Goal: Check status

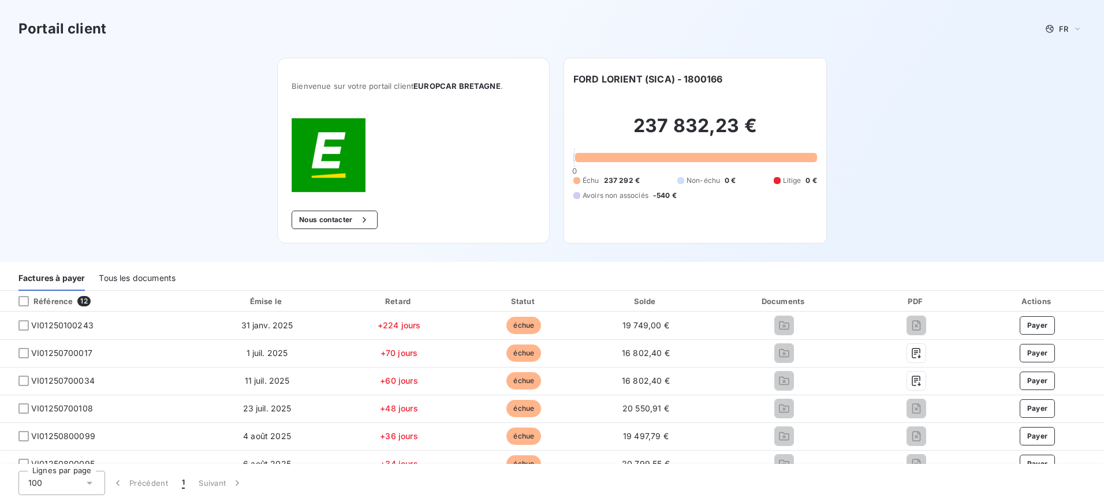
click at [25, 325] on div at bounding box center [23, 326] width 10 height 10
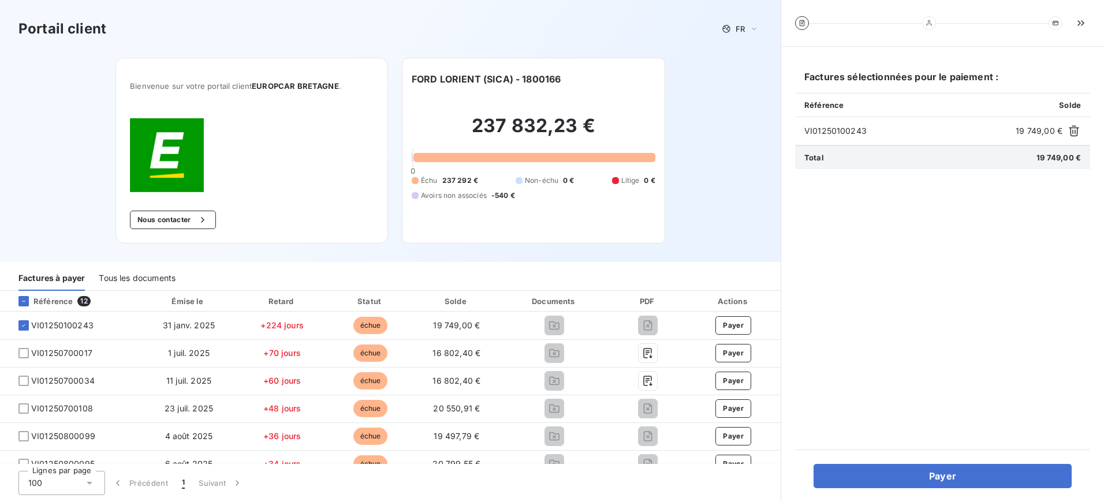
click at [23, 326] on icon at bounding box center [23, 325] width 7 height 7
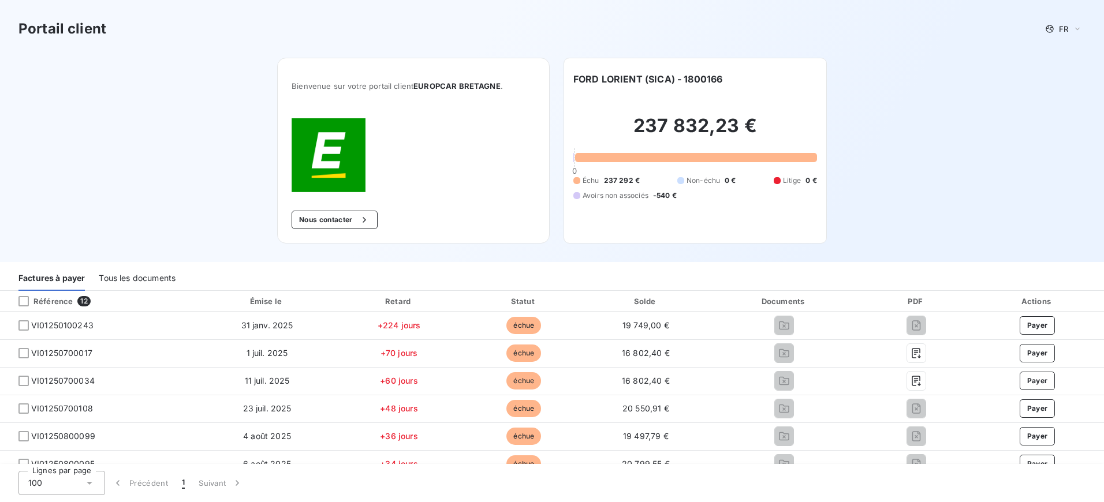
click at [27, 326] on div at bounding box center [23, 326] width 10 height 10
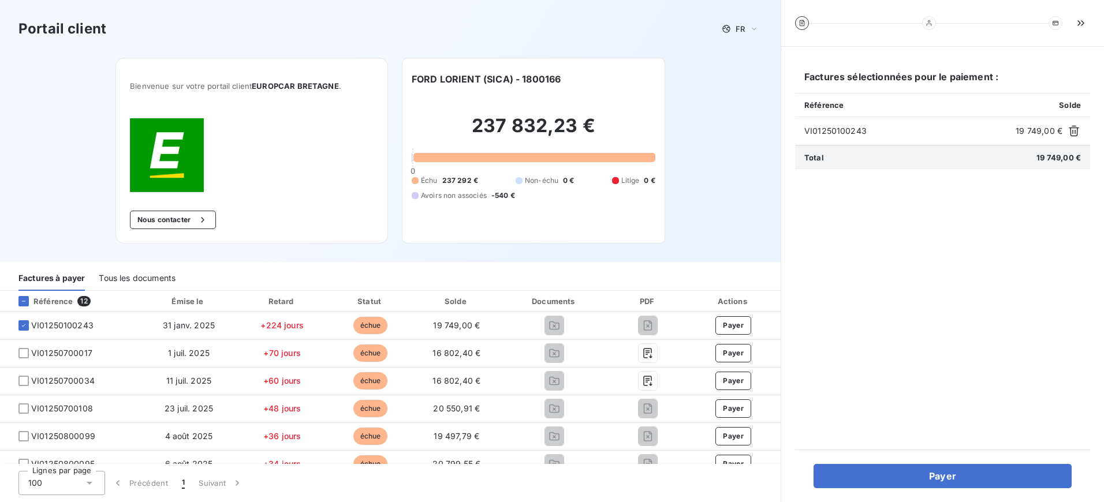
click at [735, 96] on div "Portail client FR Bienvenue sur votre portail client EUROPCAR [GEOGRAPHIC_DATA]…" at bounding box center [390, 131] width 781 height 262
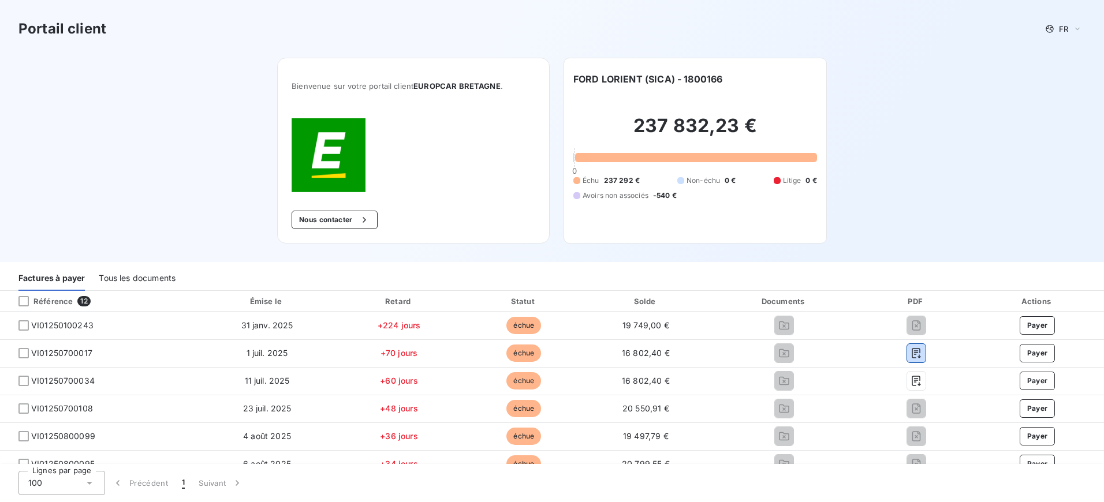
click at [911, 352] on icon "button" at bounding box center [917, 354] width 12 height 12
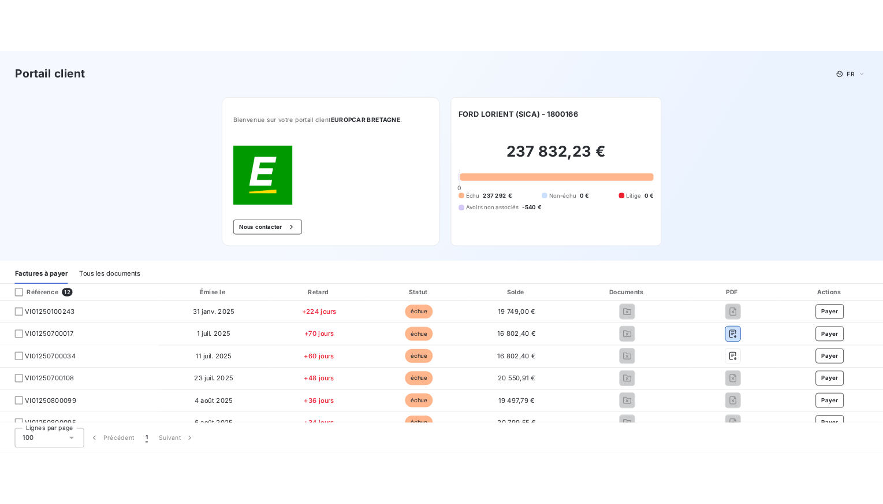
scroll to position [180, 0]
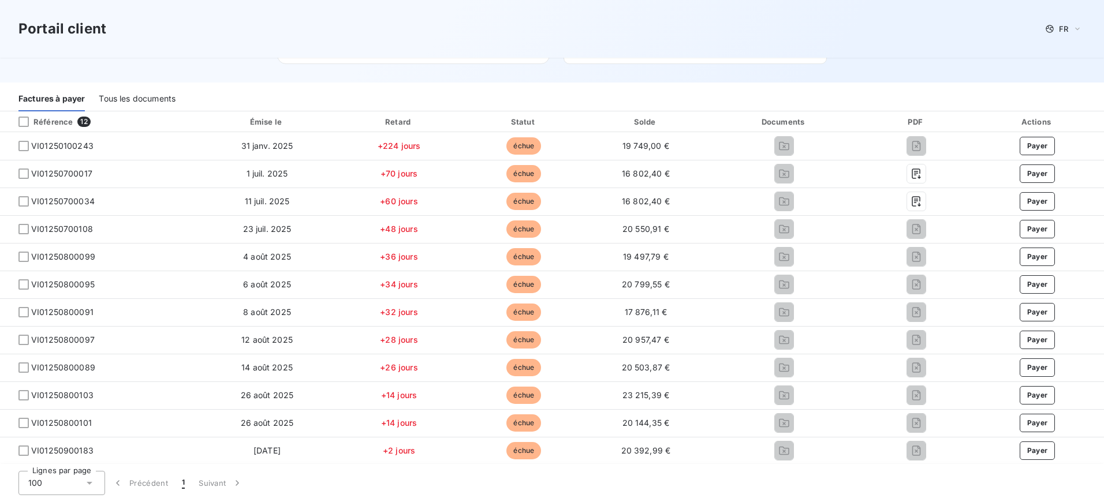
click at [24, 148] on div at bounding box center [23, 146] width 10 height 10
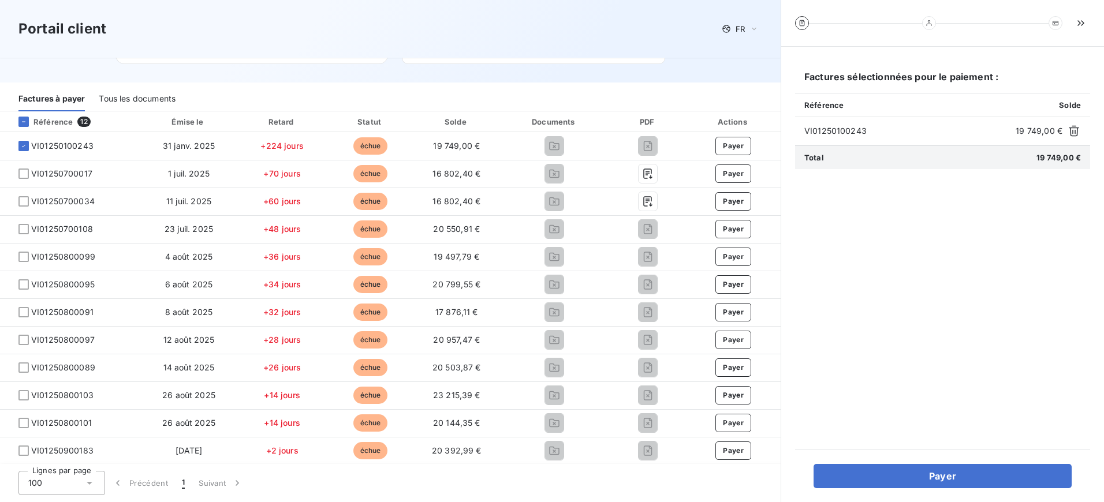
click at [23, 177] on div at bounding box center [23, 174] width 10 height 10
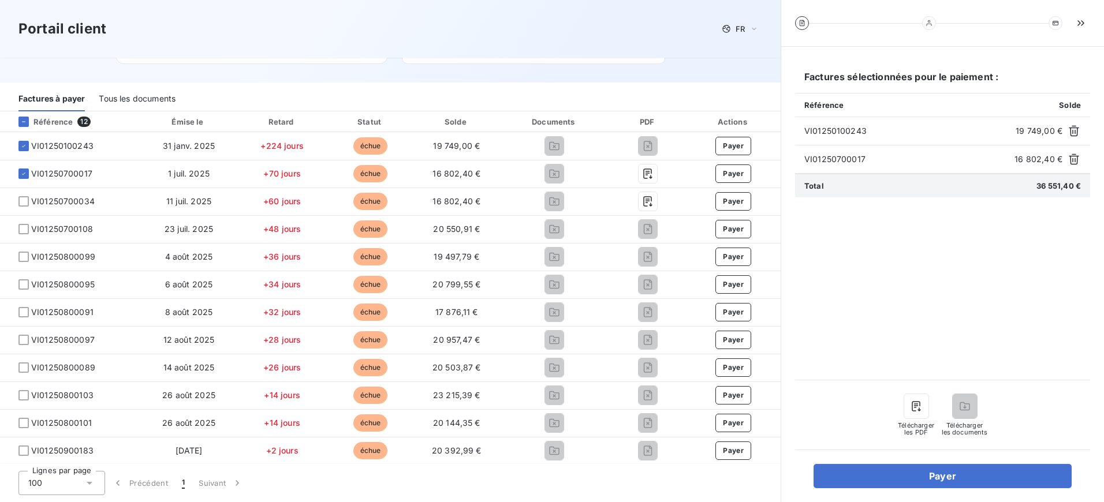
click at [23, 202] on div at bounding box center [23, 201] width 10 height 10
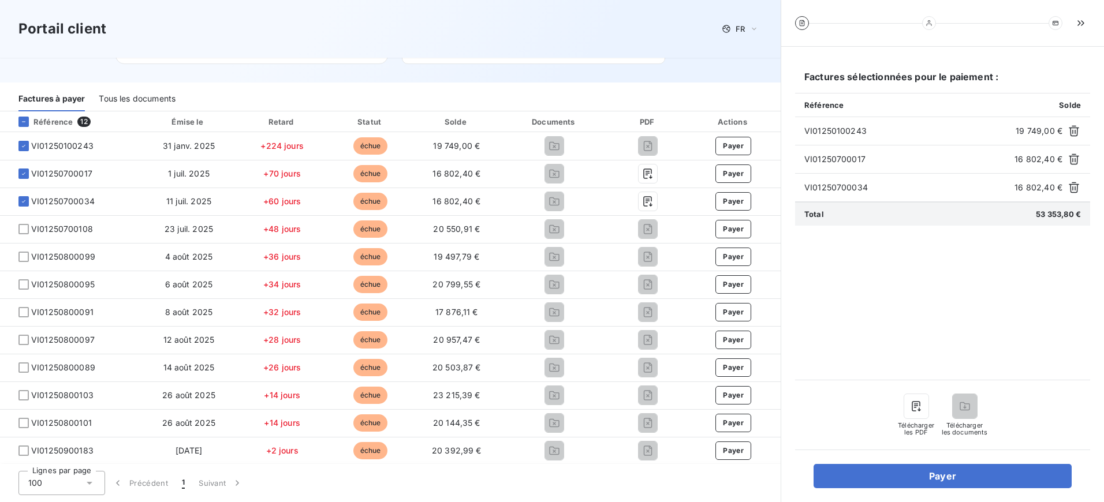
click at [26, 229] on div at bounding box center [23, 229] width 10 height 10
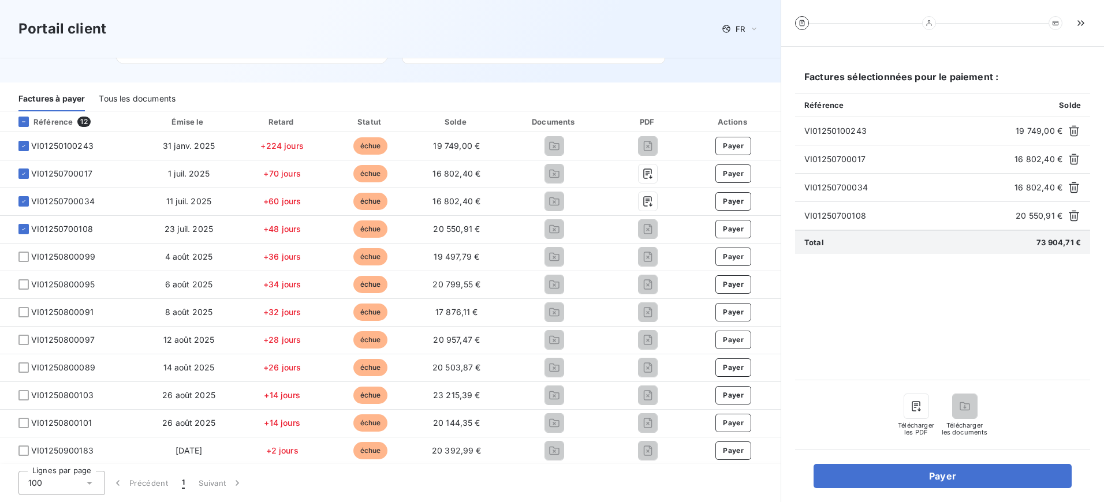
click at [25, 254] on div at bounding box center [23, 257] width 10 height 10
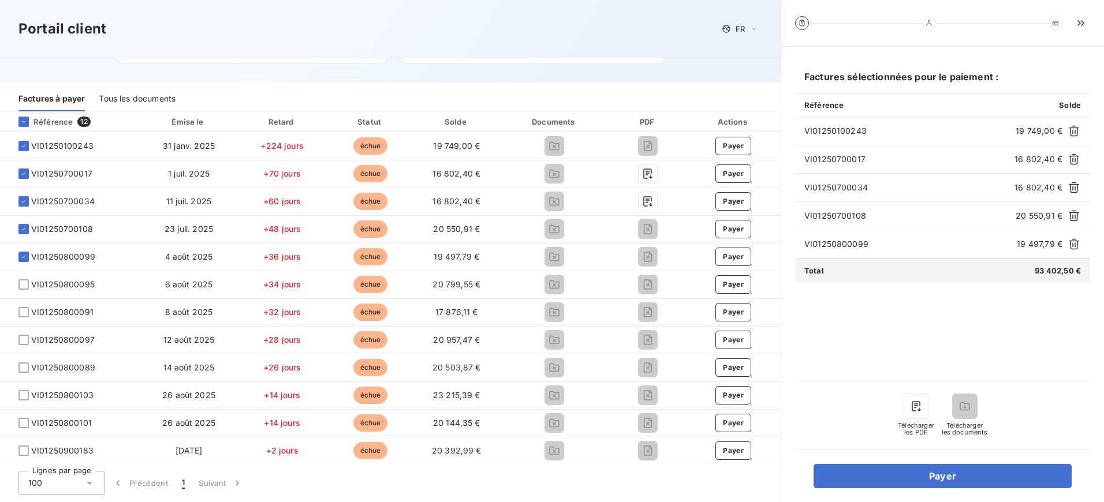
click at [24, 288] on div at bounding box center [23, 285] width 10 height 10
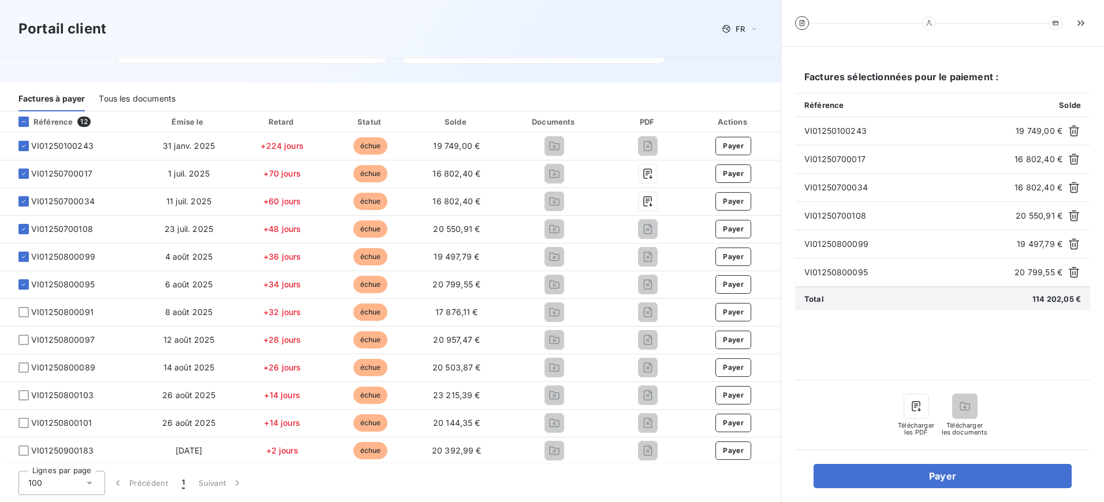
click at [22, 309] on div at bounding box center [23, 312] width 10 height 10
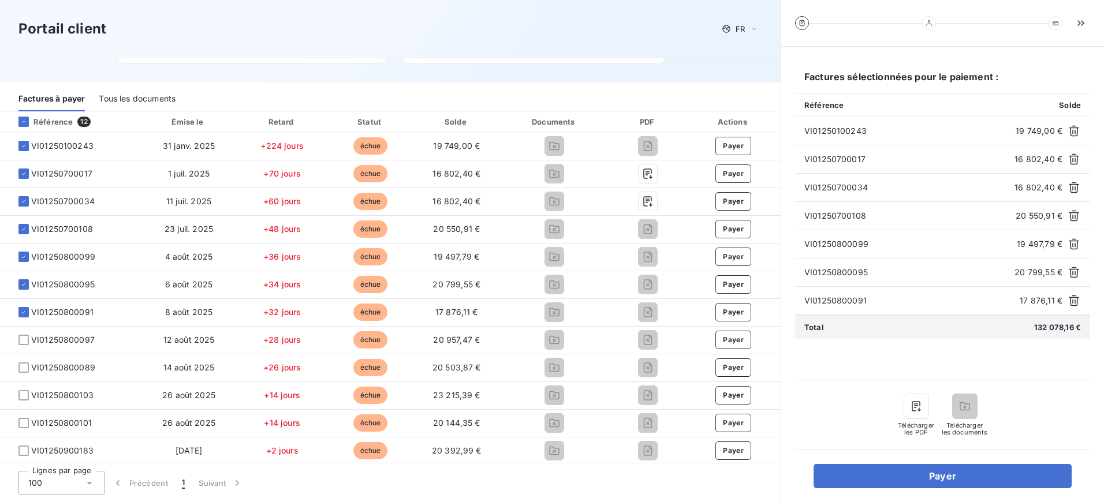
click at [24, 337] on div at bounding box center [23, 340] width 10 height 10
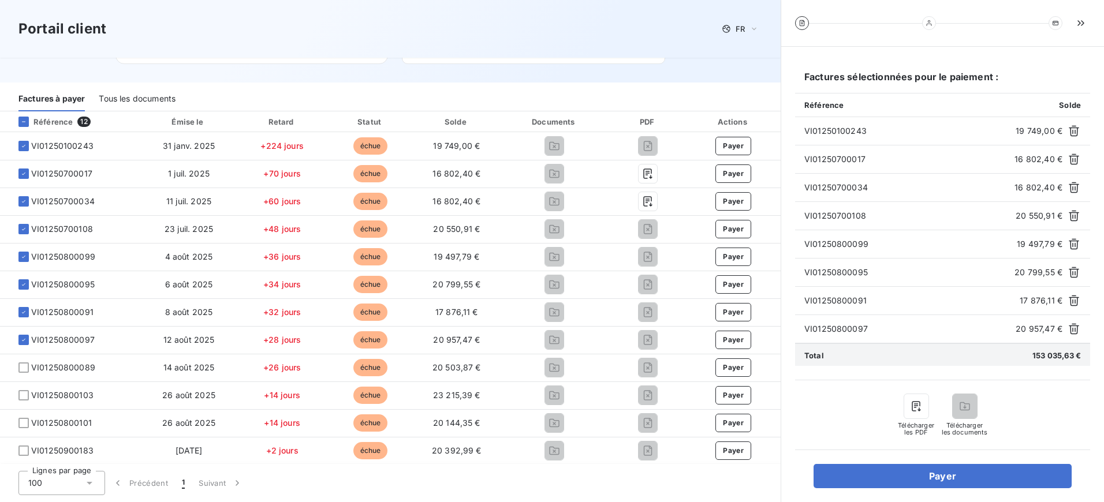
click at [25, 364] on div at bounding box center [23, 368] width 10 height 10
click at [21, 394] on div at bounding box center [23, 395] width 10 height 10
click at [24, 420] on div at bounding box center [23, 423] width 10 height 10
click at [25, 450] on div at bounding box center [23, 451] width 10 height 10
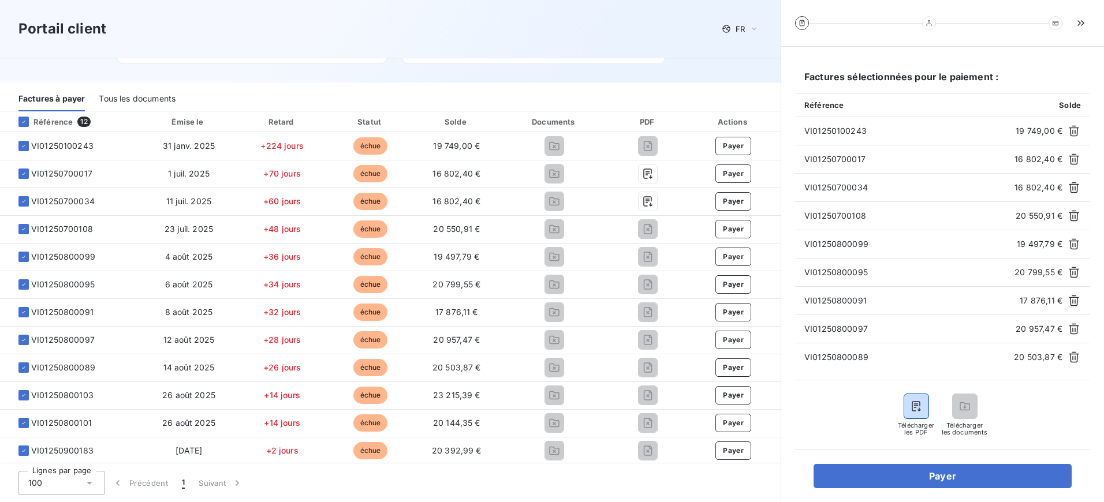
click at [922, 404] on button "button" at bounding box center [916, 406] width 24 height 24
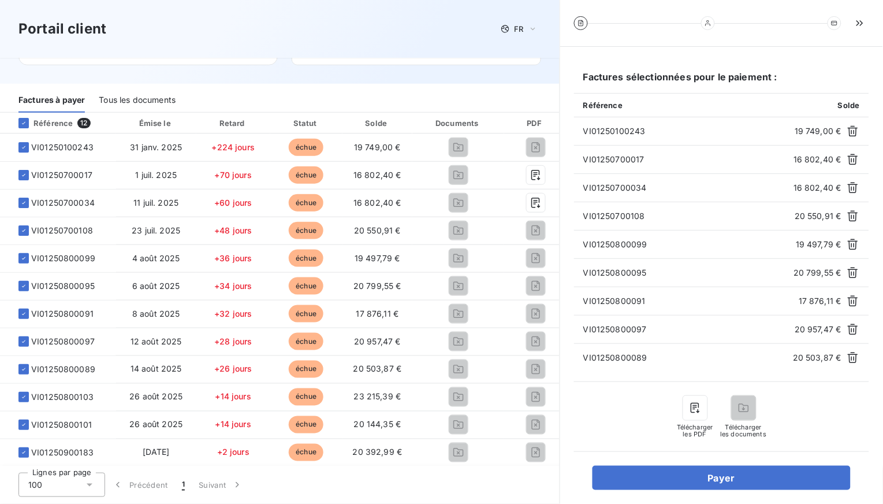
scroll to position [12, 0]
